Goal: Transaction & Acquisition: Subscribe to service/newsletter

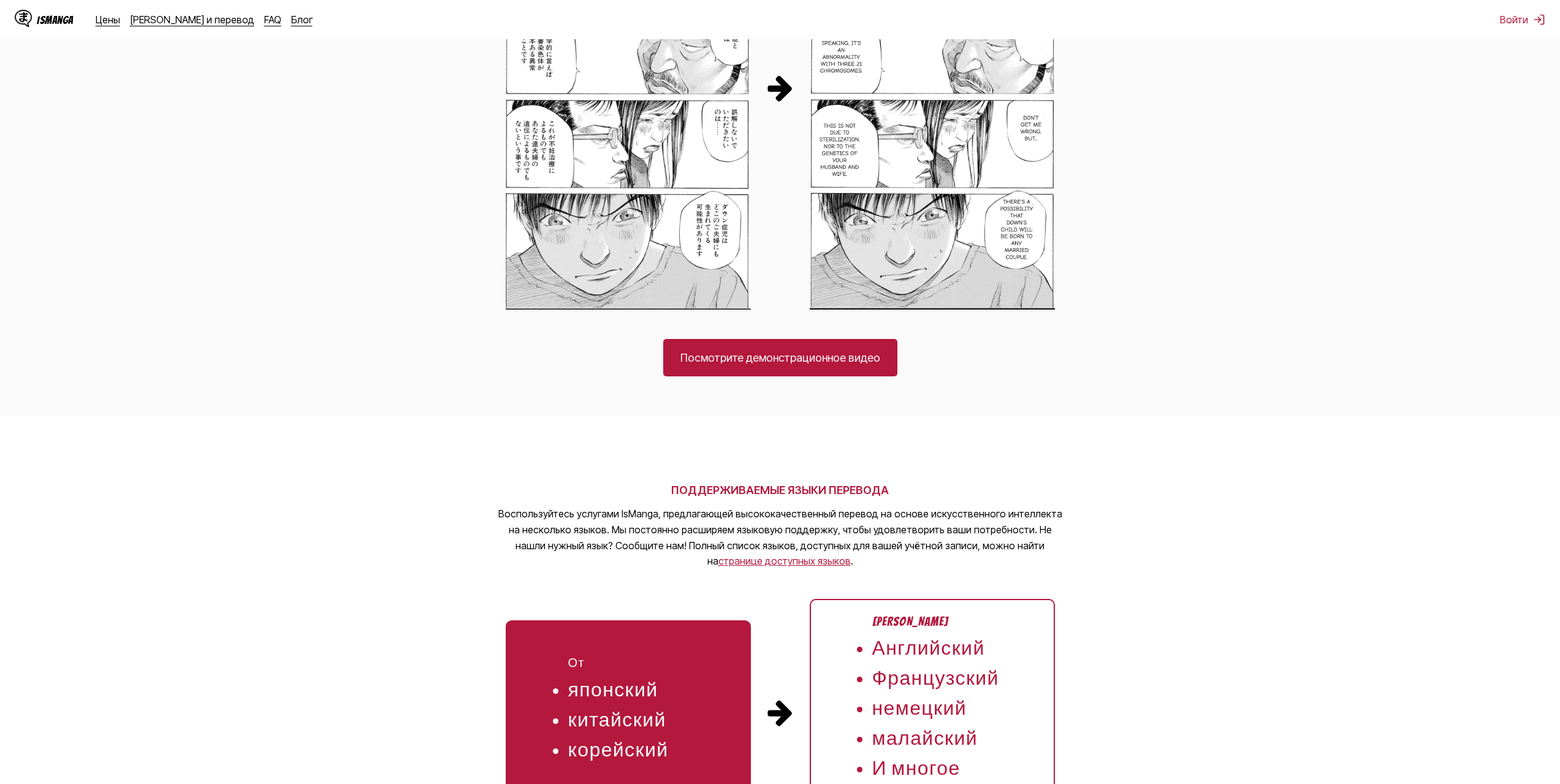
scroll to position [875, 0]
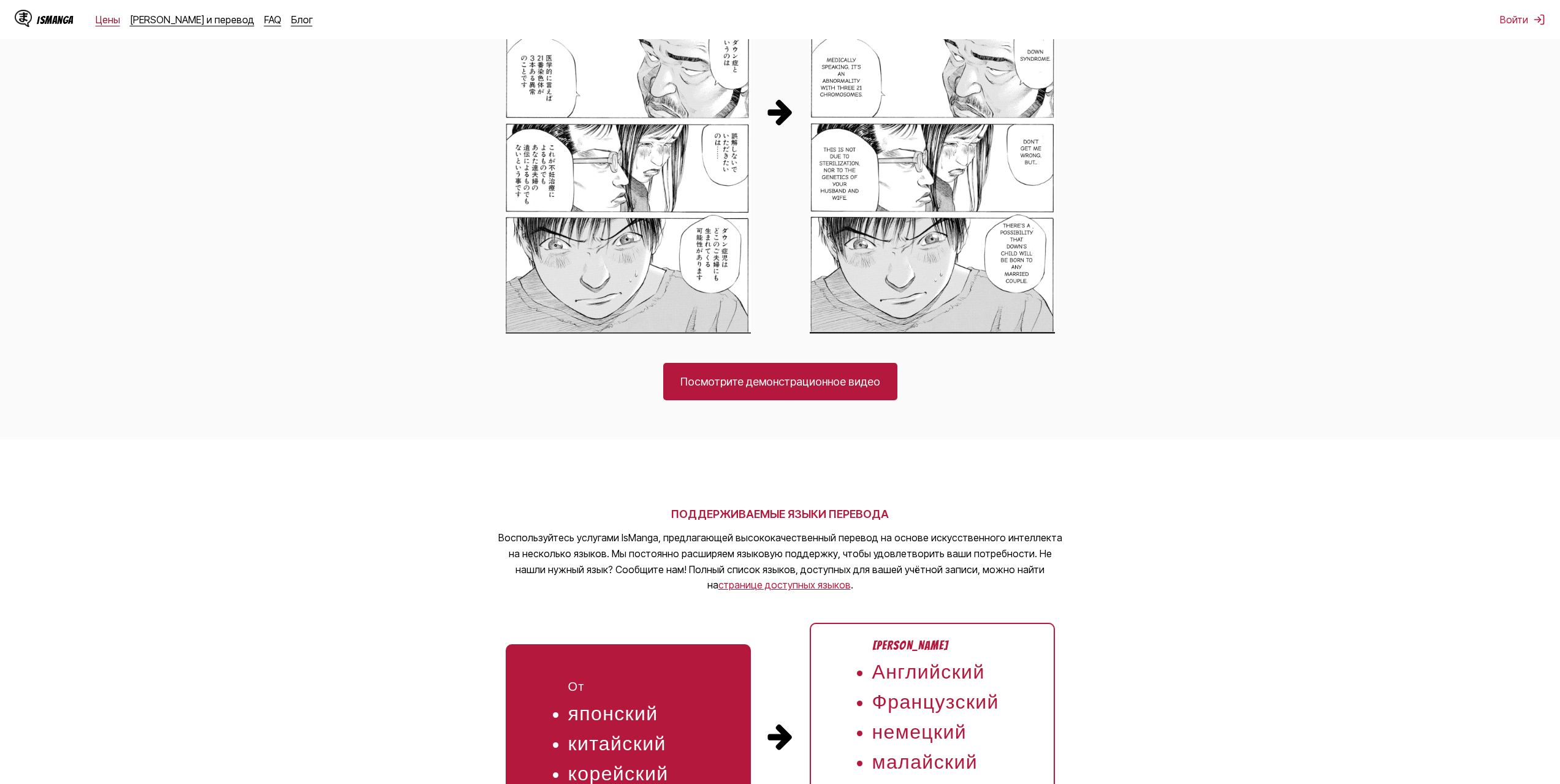
click at [98, 18] on font "Цены" at bounding box center [107, 20] width 24 height 12
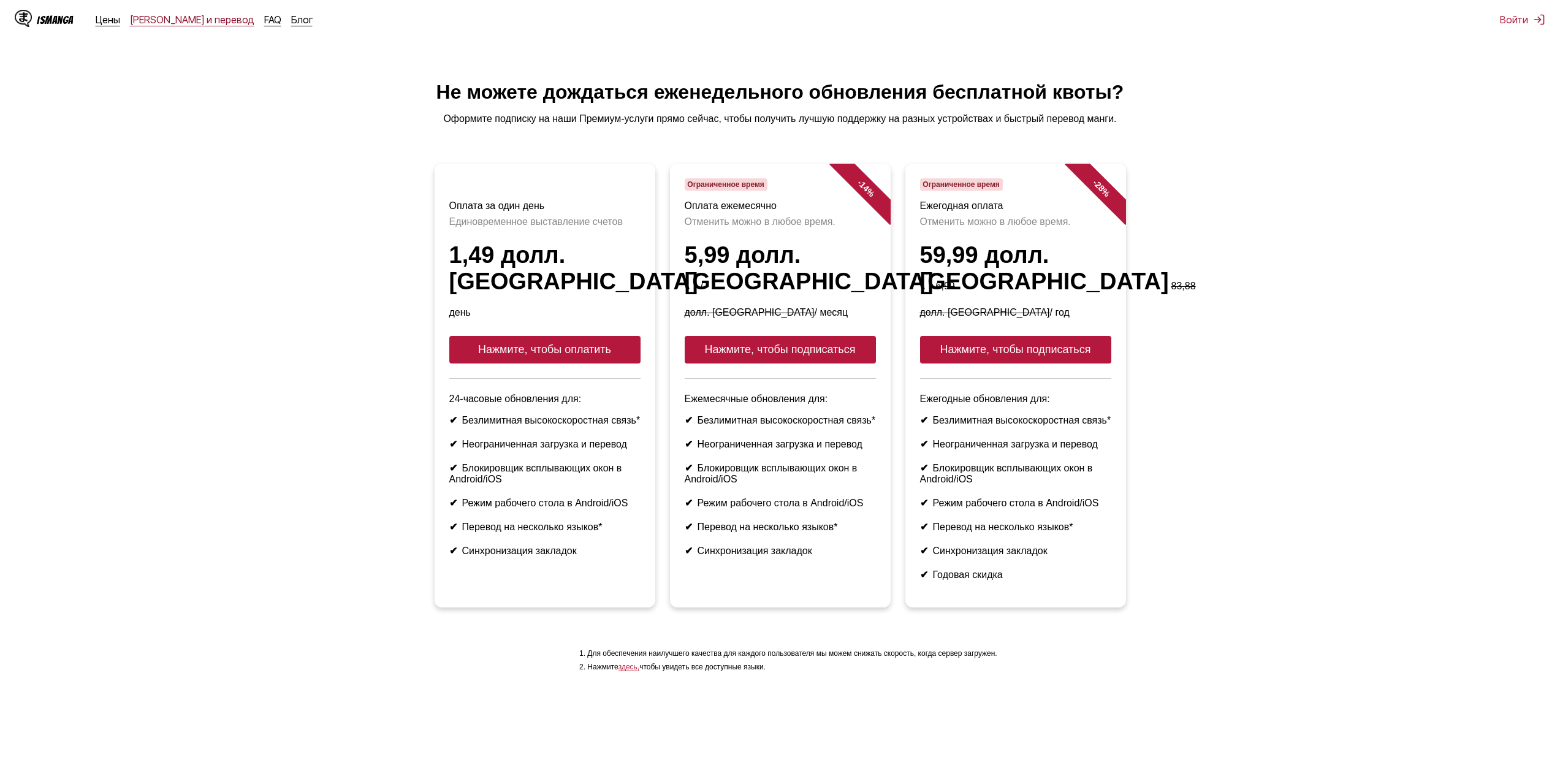
click at [160, 14] on font "[PERSON_NAME] и перевод" at bounding box center [192, 20] width 124 height 12
click at [573, 354] on button "Нажмите, чтобы оплатить" at bounding box center [545, 350] width 191 height 27
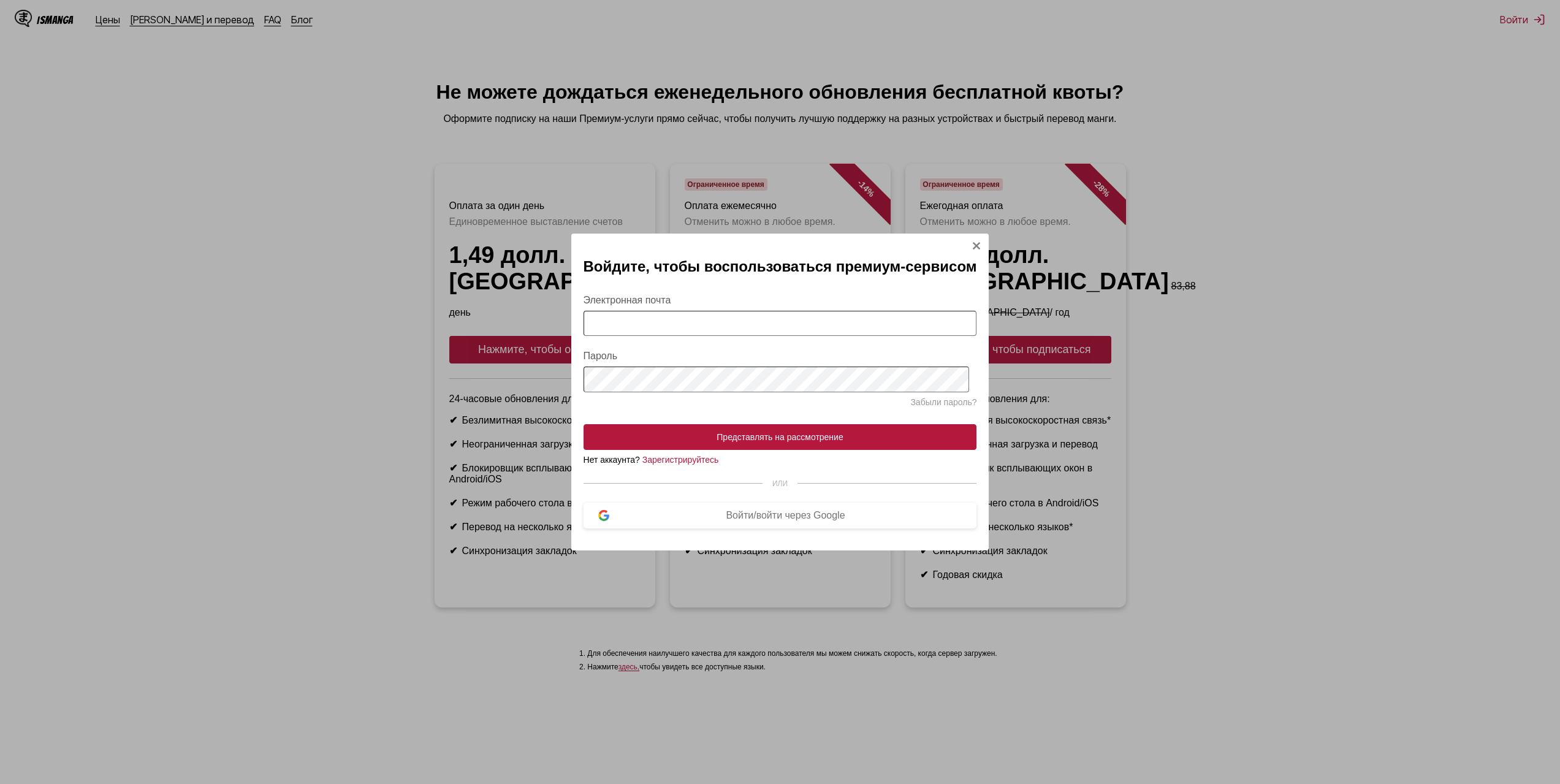
click at [973, 241] on img "Модальное окно входа" at bounding box center [976, 245] width 10 height 10
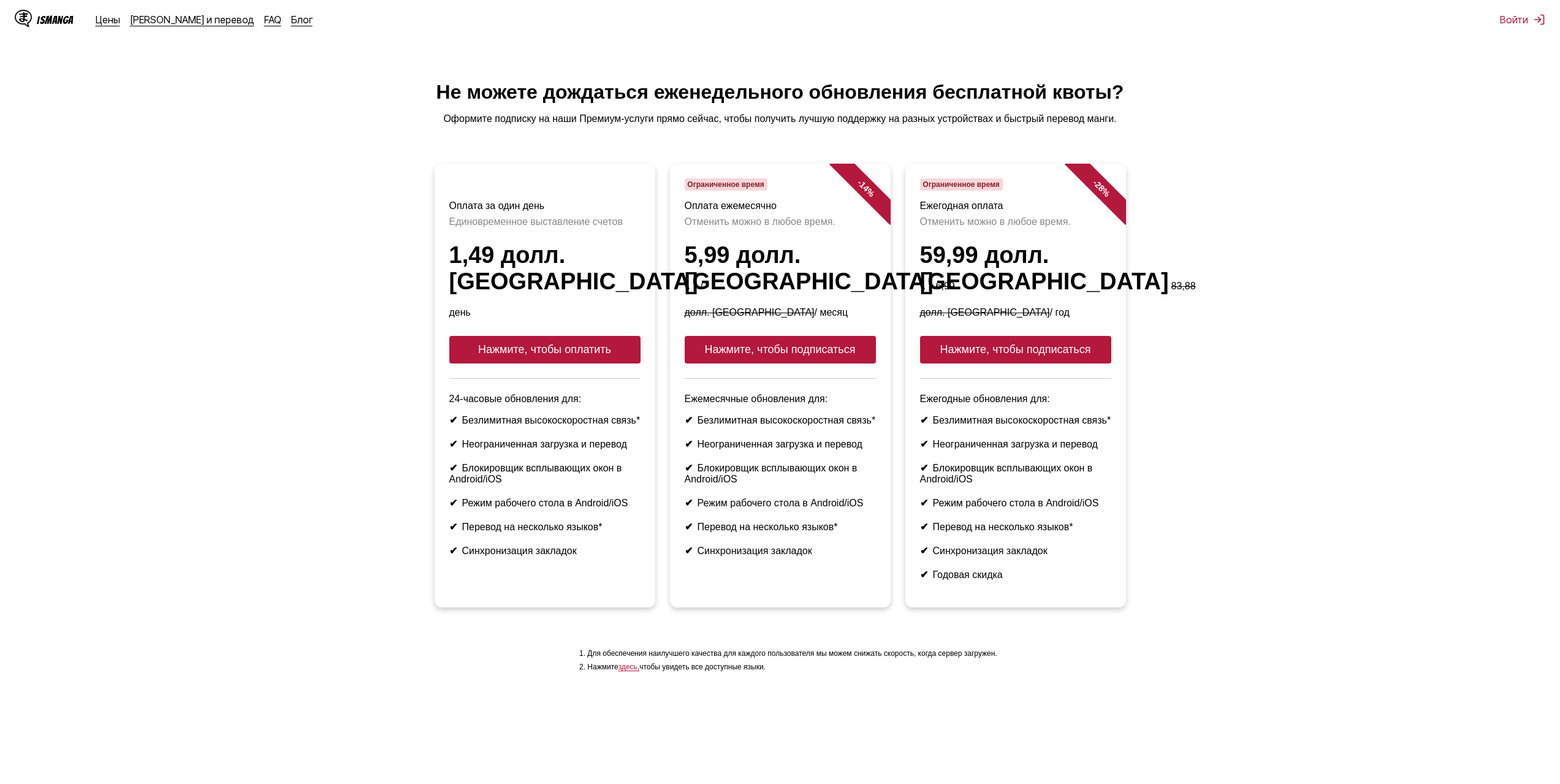
drag, startPoint x: 935, startPoint y: 265, endPoint x: 1161, endPoint y: 286, distance: 227.0
click at [1161, 286] on ul "Оплата за один день [PERSON_NAME] выставление счетов 1,49 долл. США / день Нажм…" at bounding box center [780, 393] width 1540 height 459
click at [1297, 366] on ul "Оплата за один день [PERSON_NAME] выставление счетов 1,49 долл. США / день Нажм…" at bounding box center [780, 393] width 1540 height 459
